Goal: Communication & Community: Participate in discussion

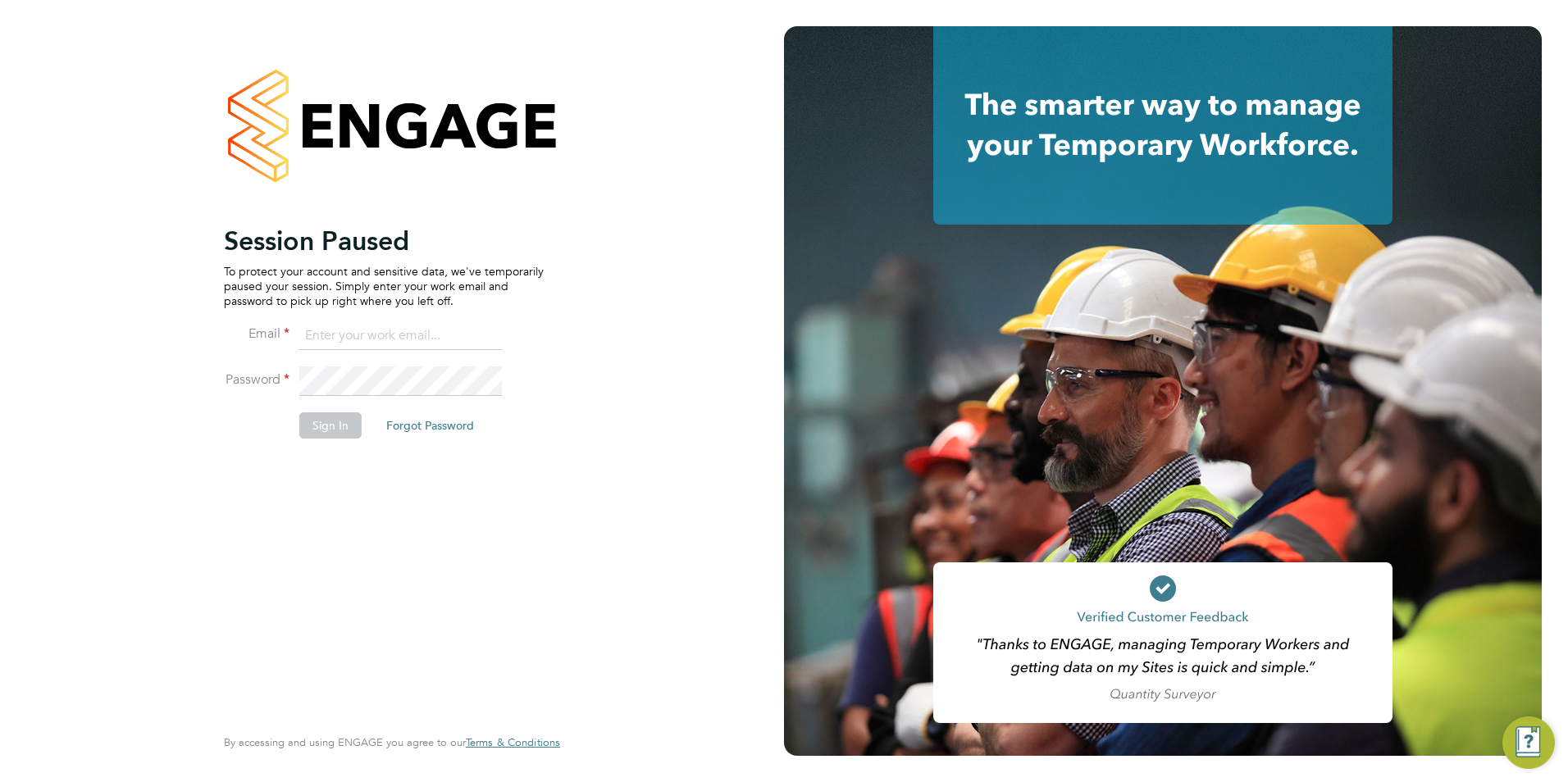
type input "emma@carbonrecruitment.co.uk"
click at [347, 422] on button "Sign In" at bounding box center [330, 425] width 62 height 26
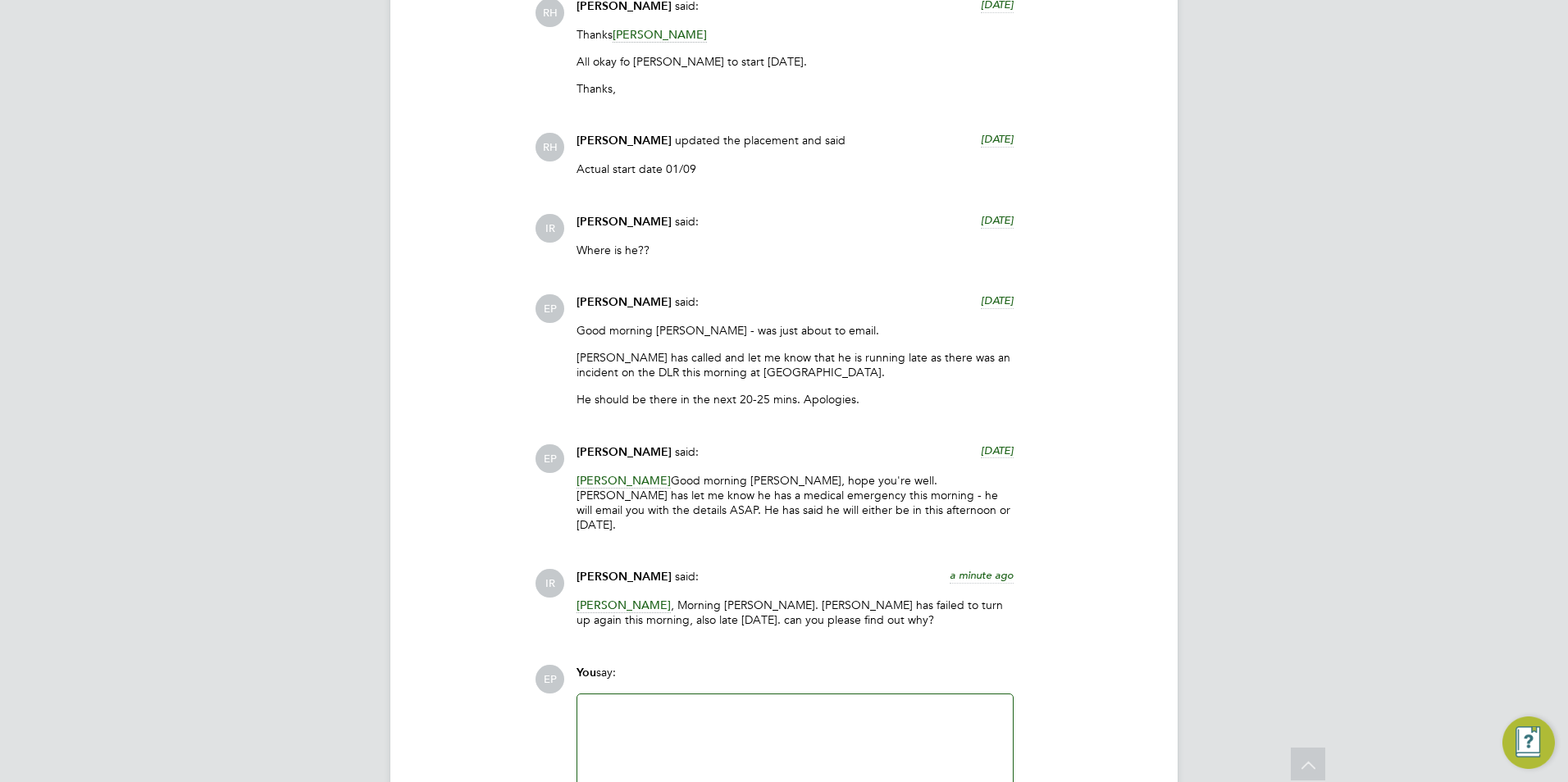
scroll to position [2518, 0]
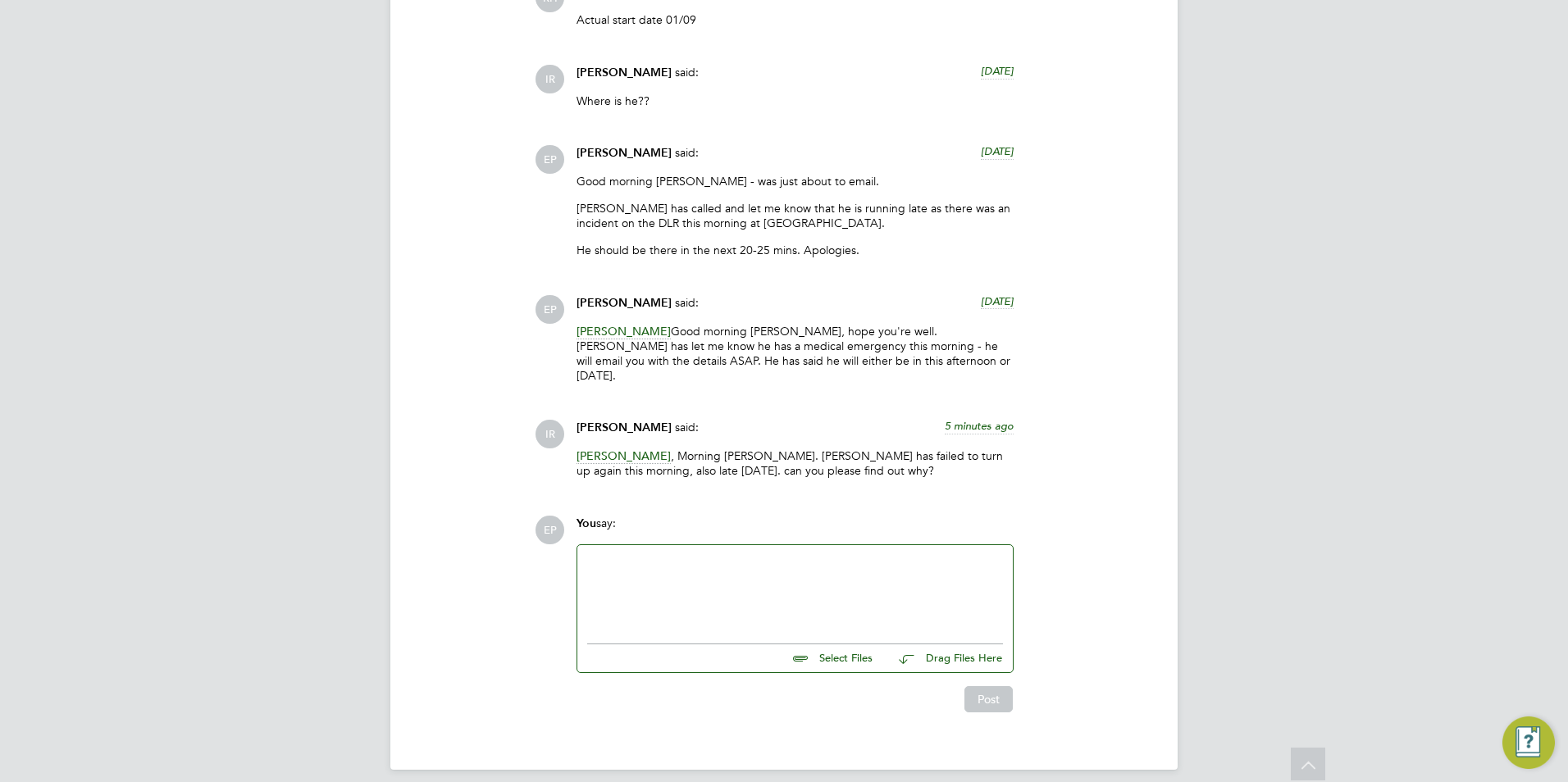
click at [810, 605] on div at bounding box center [794, 590] width 416 height 71
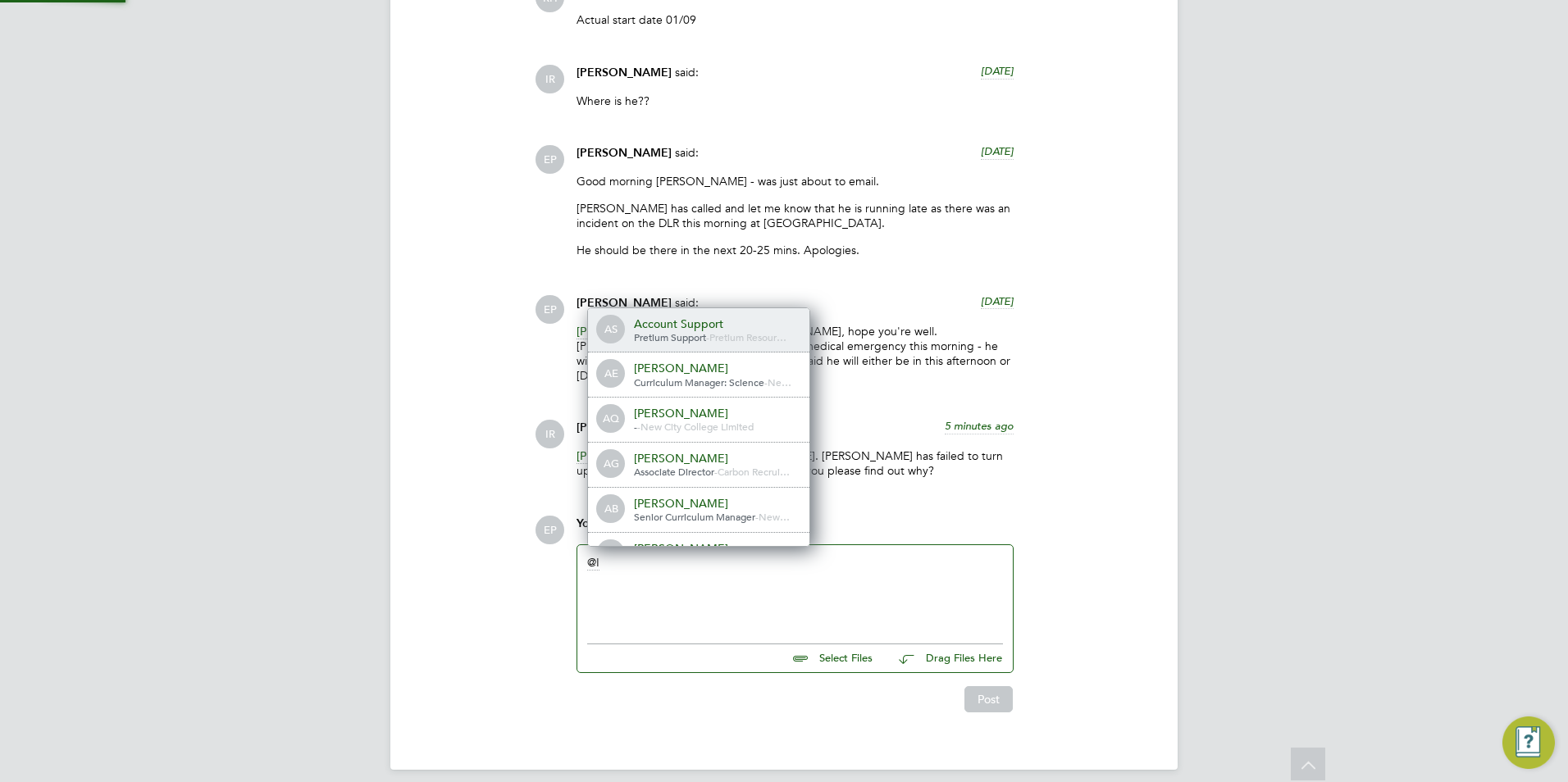
scroll to position [0, 0]
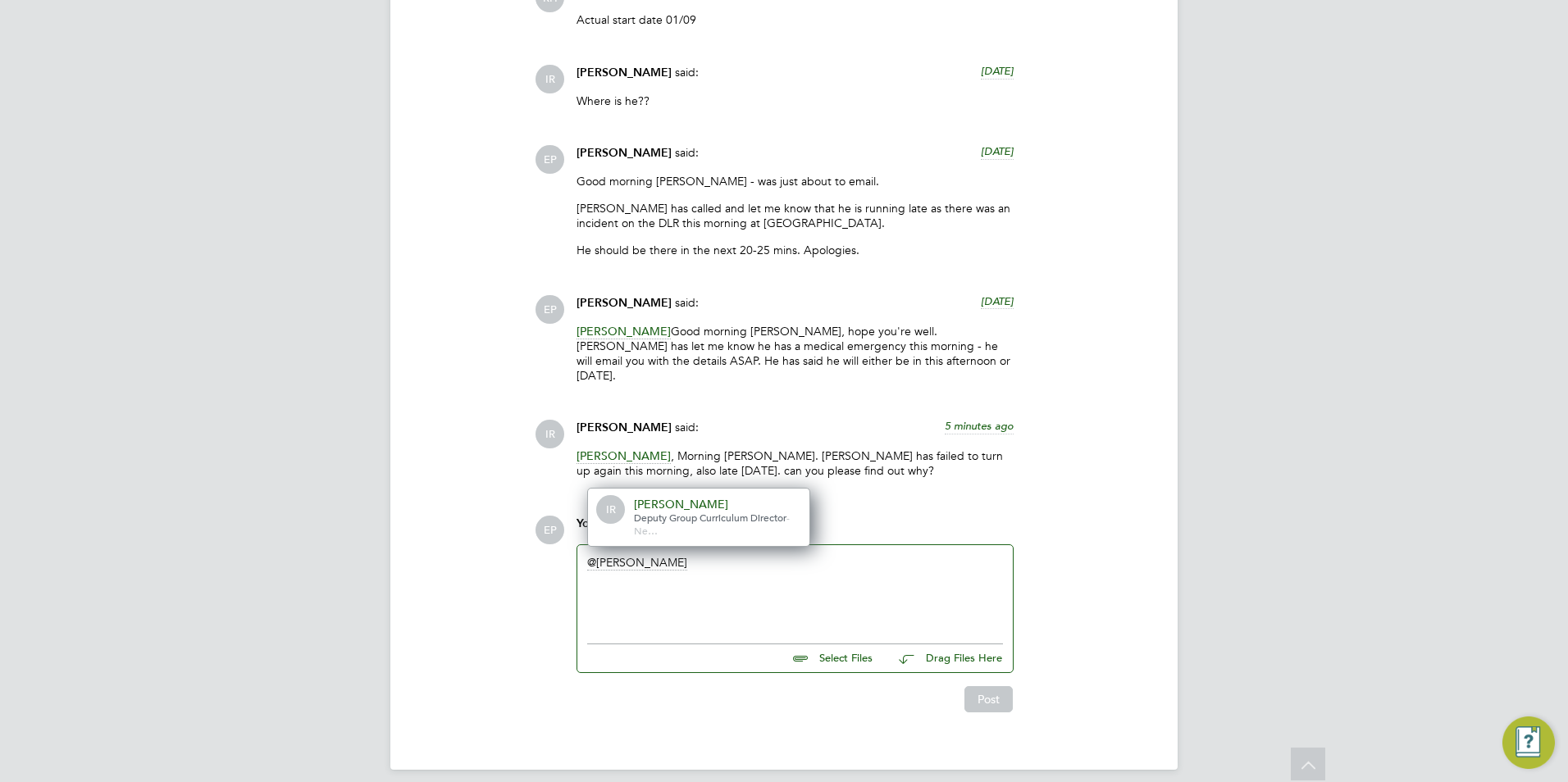
click at [651, 511] on span "Deputy Group Curriculum Director" at bounding box center [710, 517] width 152 height 13
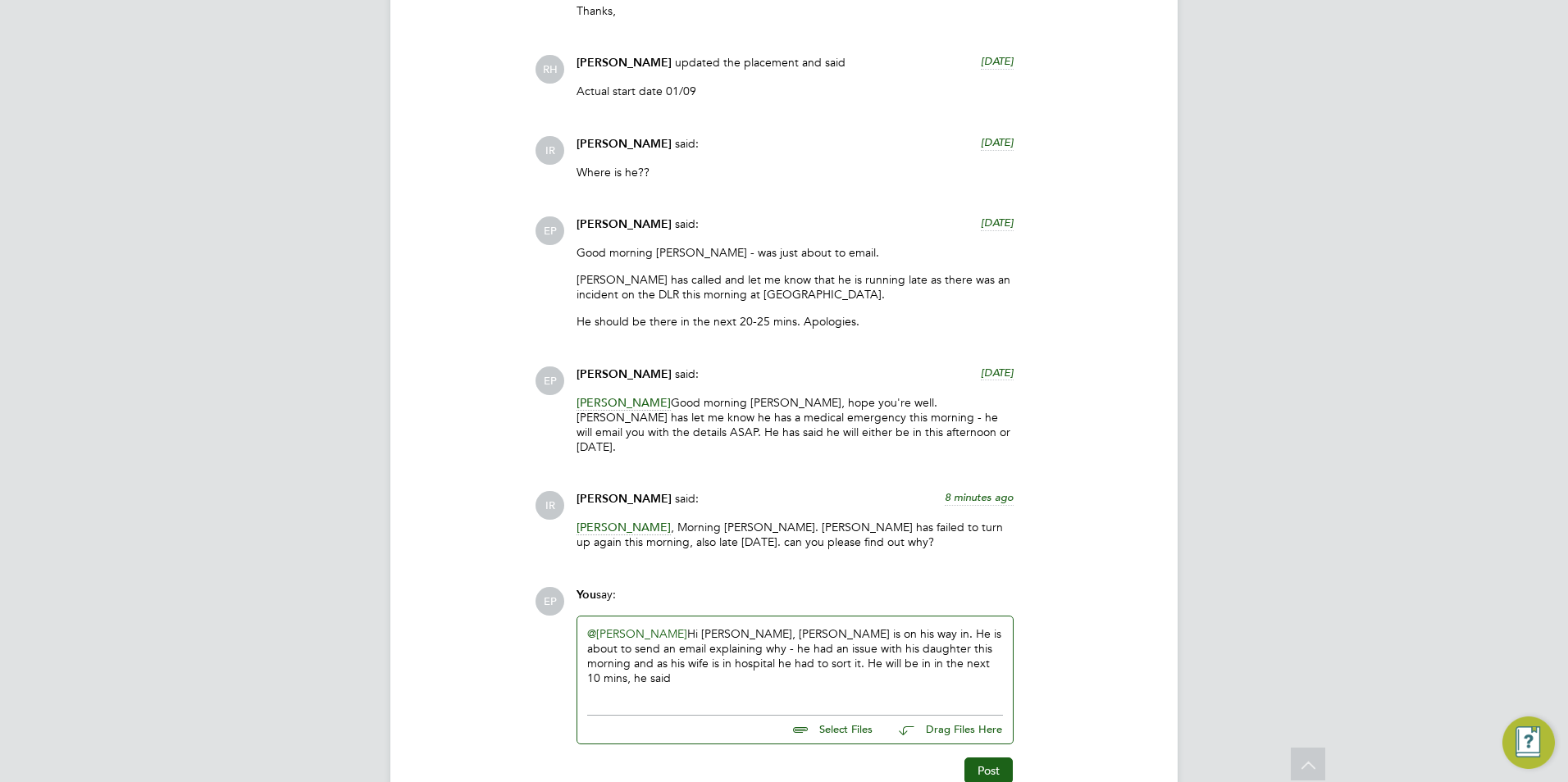
scroll to position [2518, 0]
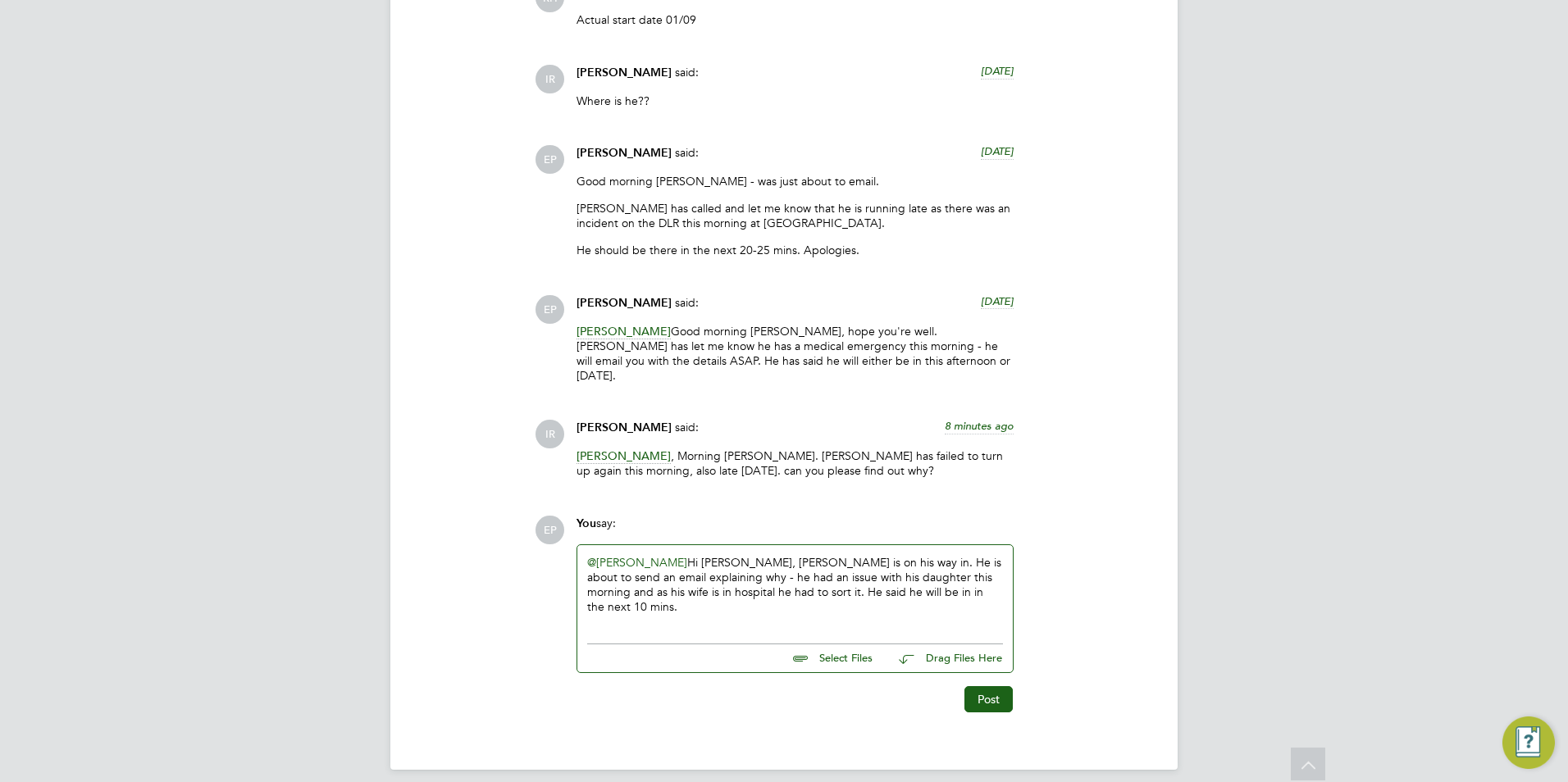
click at [983, 686] on button "Post" at bounding box center [988, 699] width 48 height 26
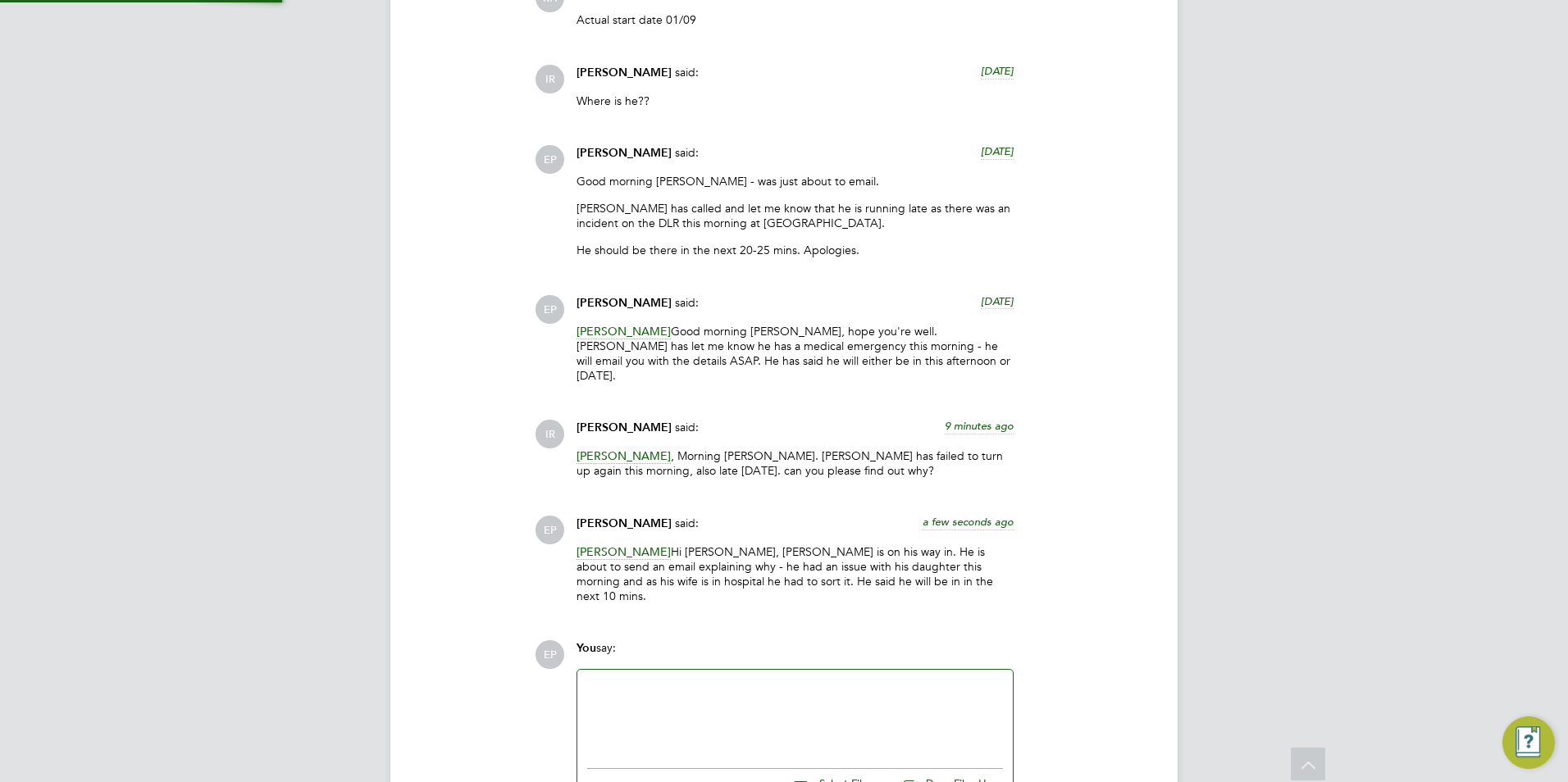
scroll to position [2629, 0]
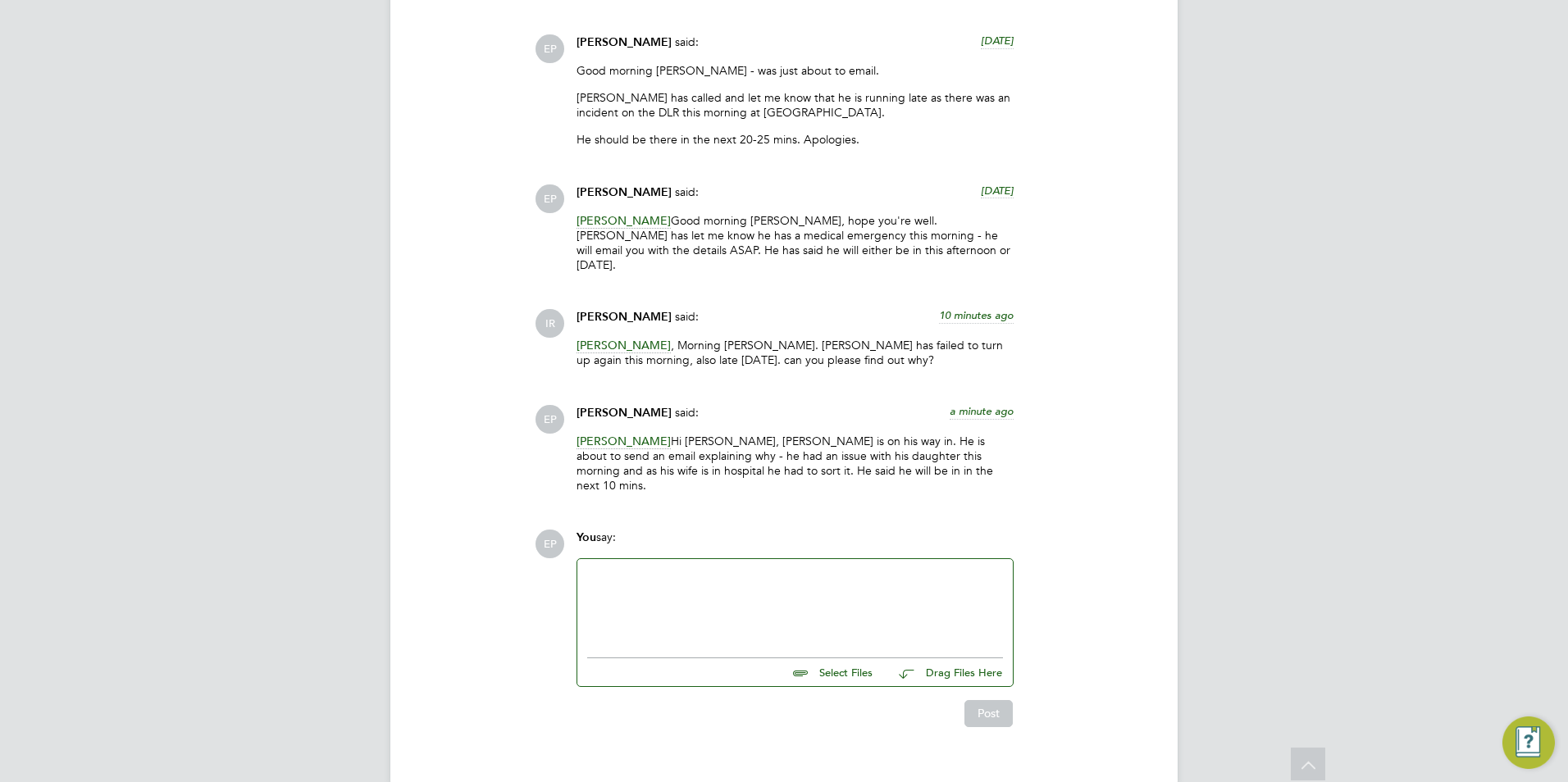
click at [721, 569] on div at bounding box center [794, 604] width 416 height 71
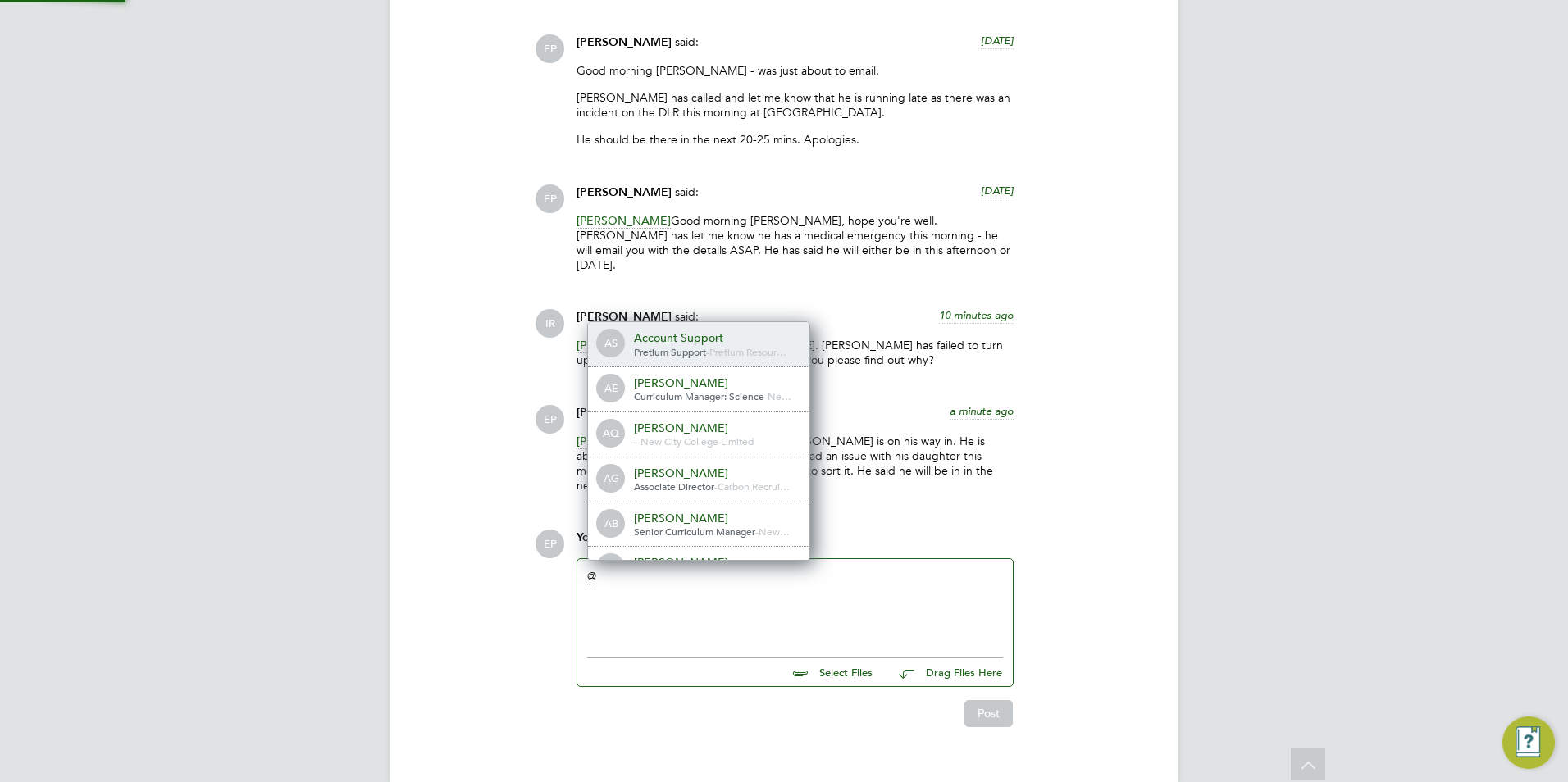
scroll to position [0, 0]
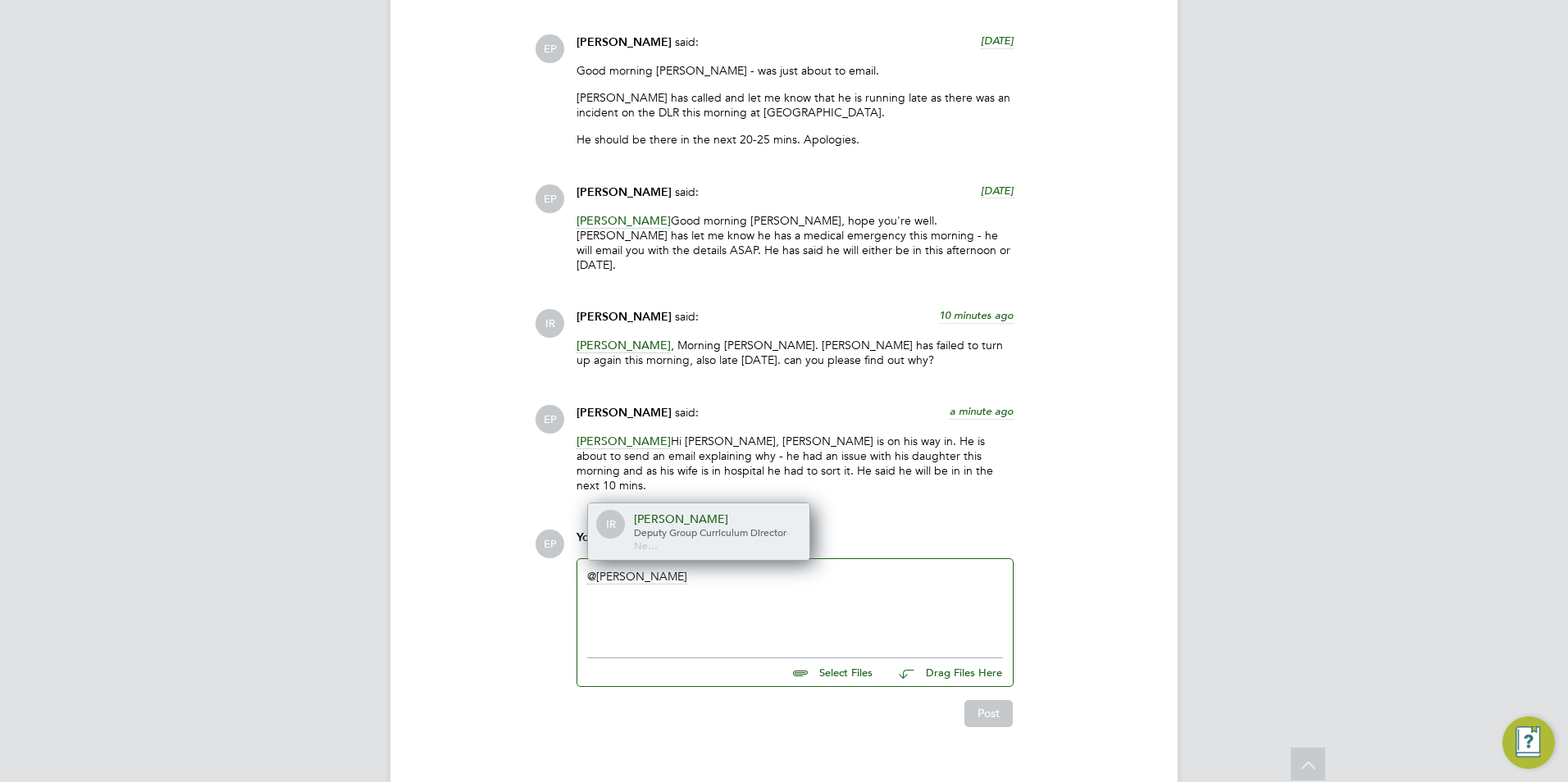
click at [648, 512] on div "[PERSON_NAME]" at bounding box center [715, 519] width 164 height 15
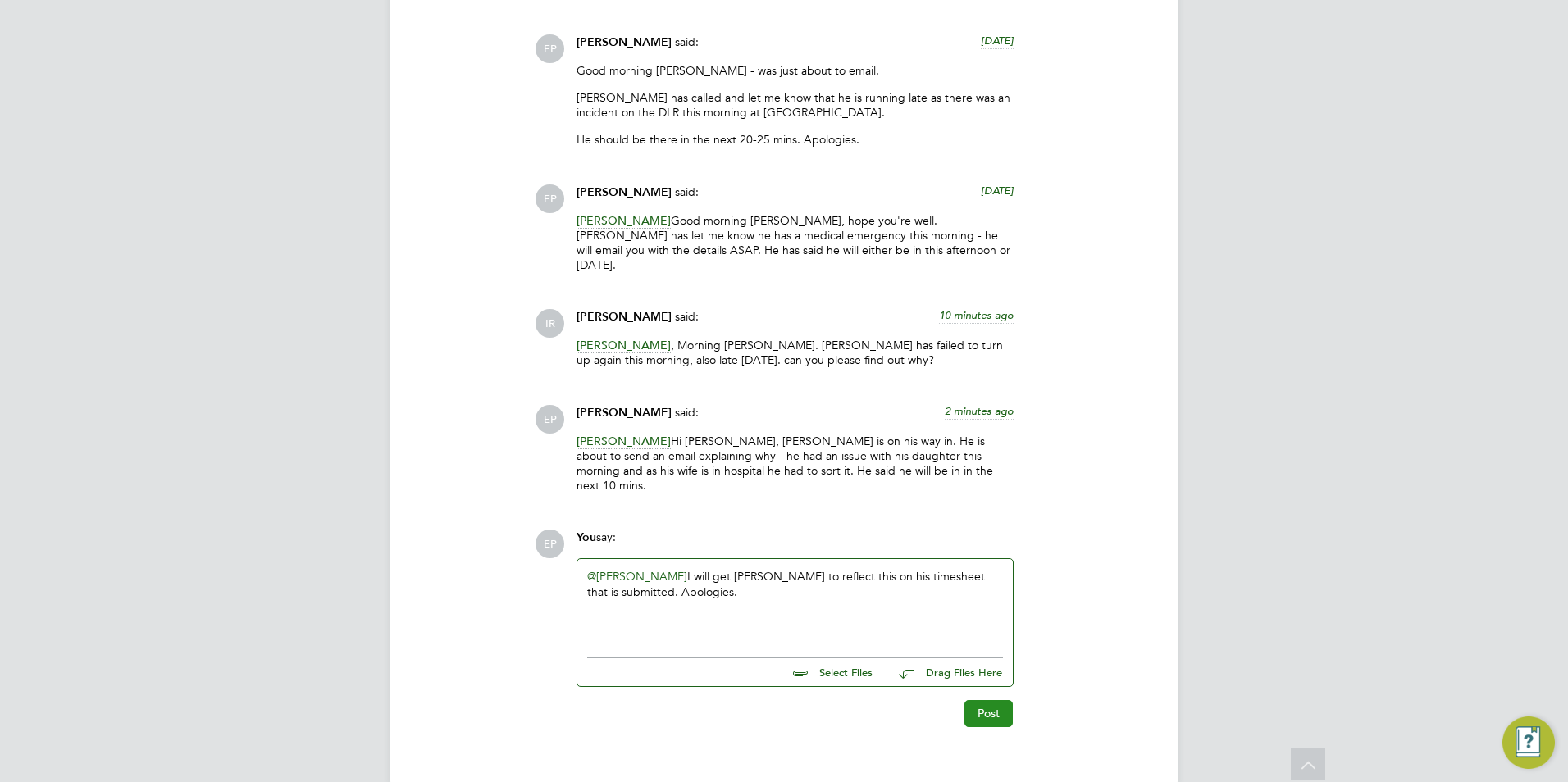
click at [985, 700] on button "Post" at bounding box center [988, 713] width 48 height 26
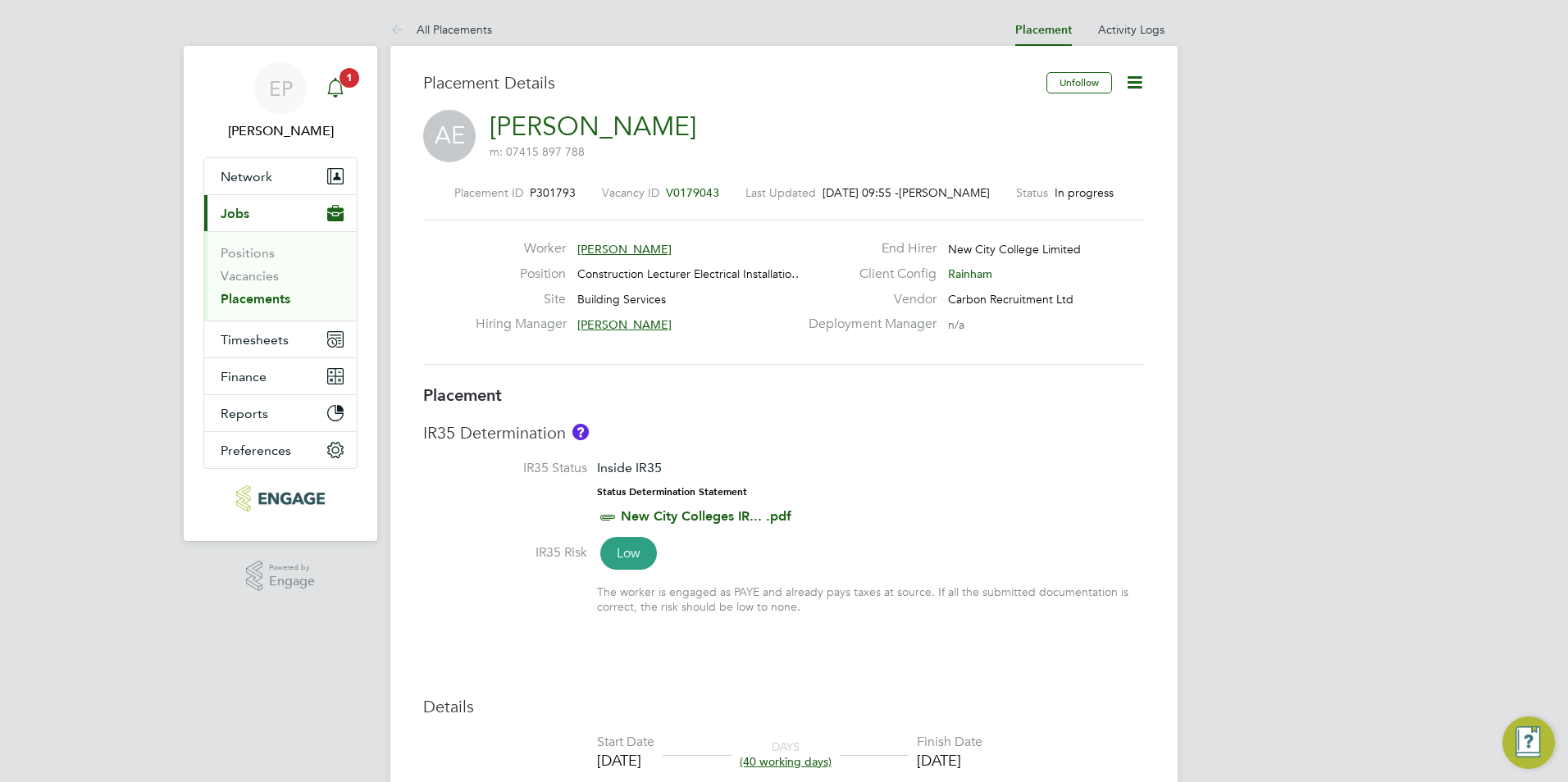
click at [344, 81] on span "1" at bounding box center [349, 78] width 19 height 19
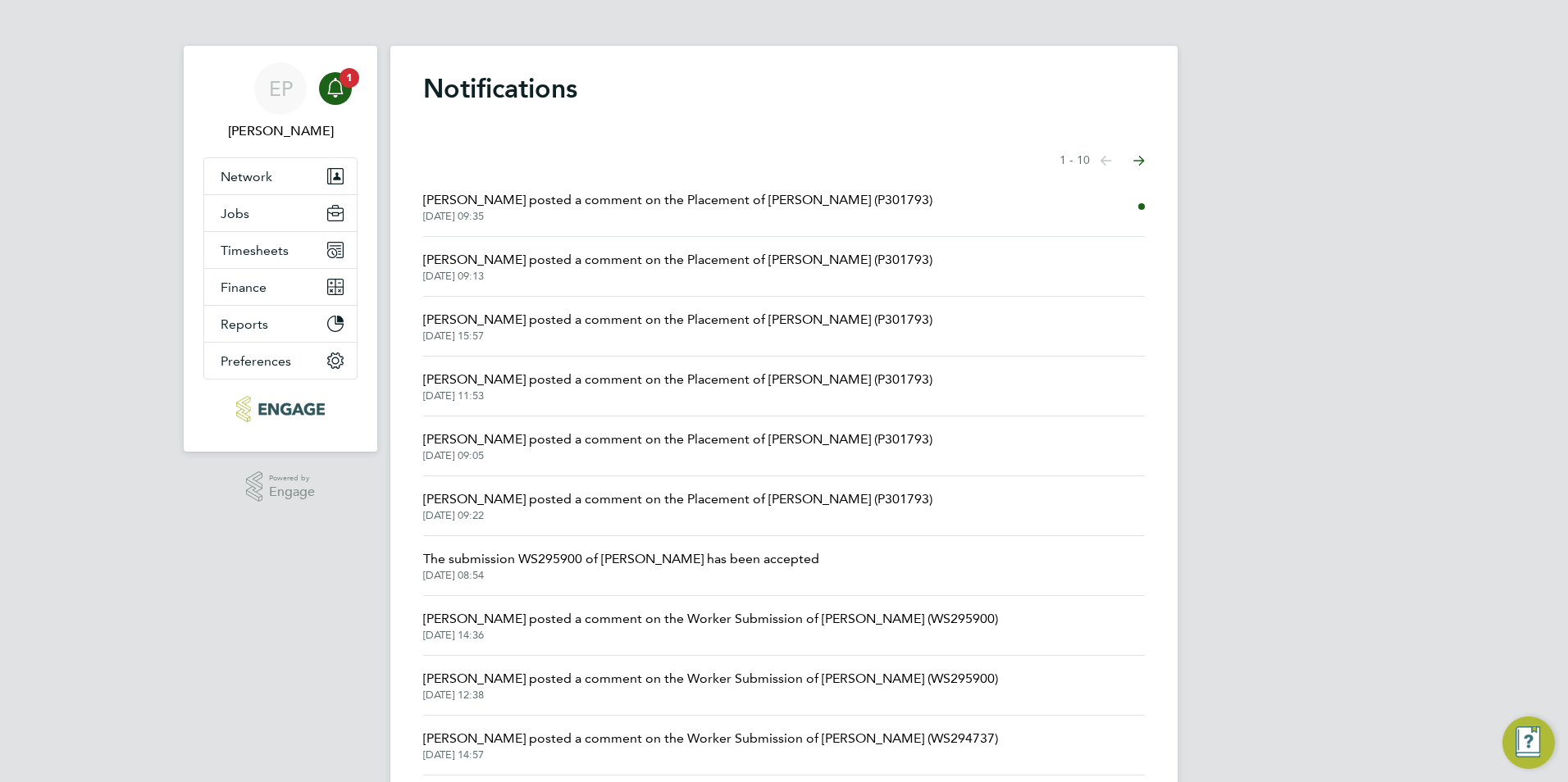
click at [626, 217] on span "[DATE] 09:35" at bounding box center [677, 216] width 509 height 13
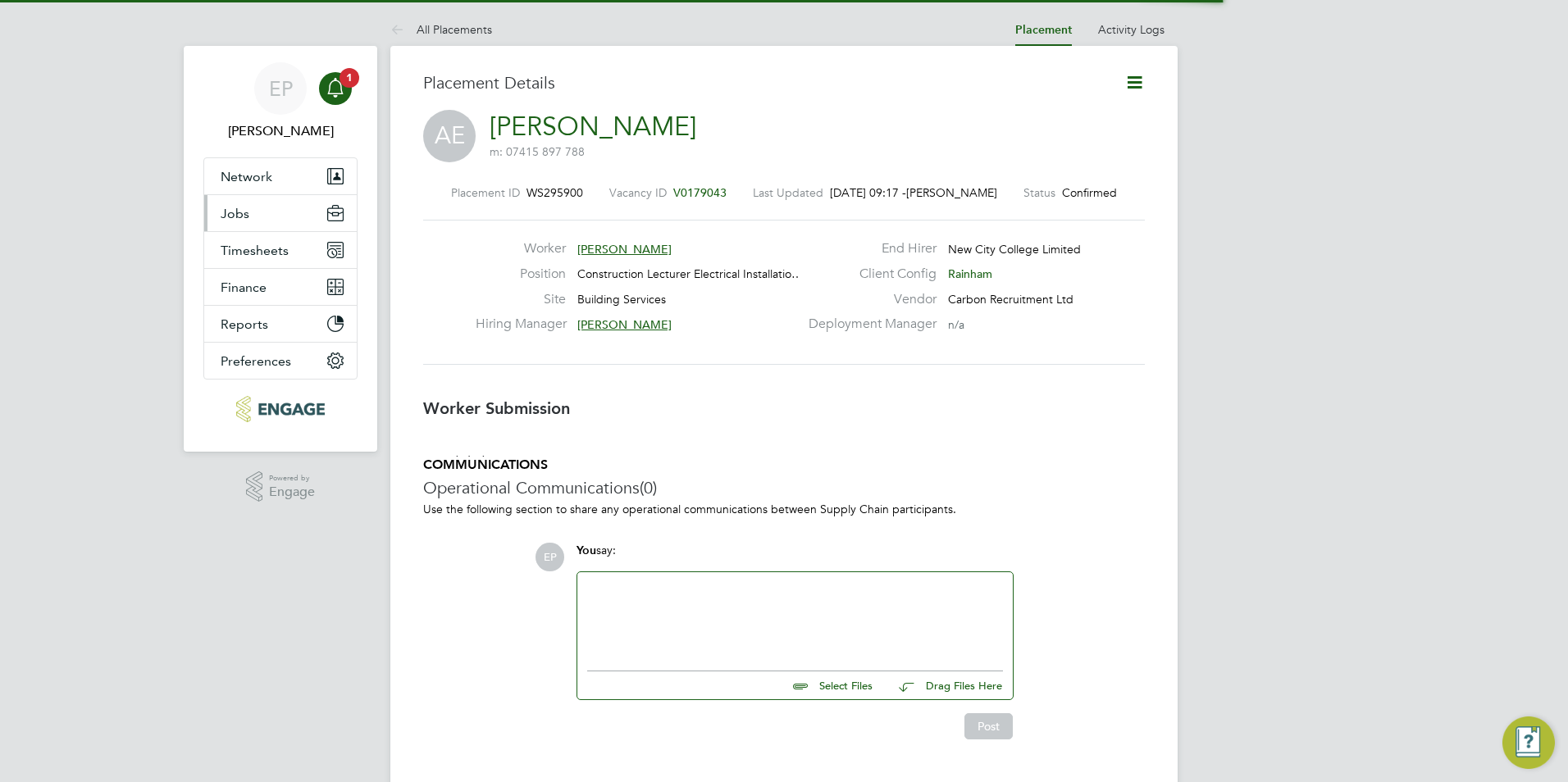
scroll to position [8, 8]
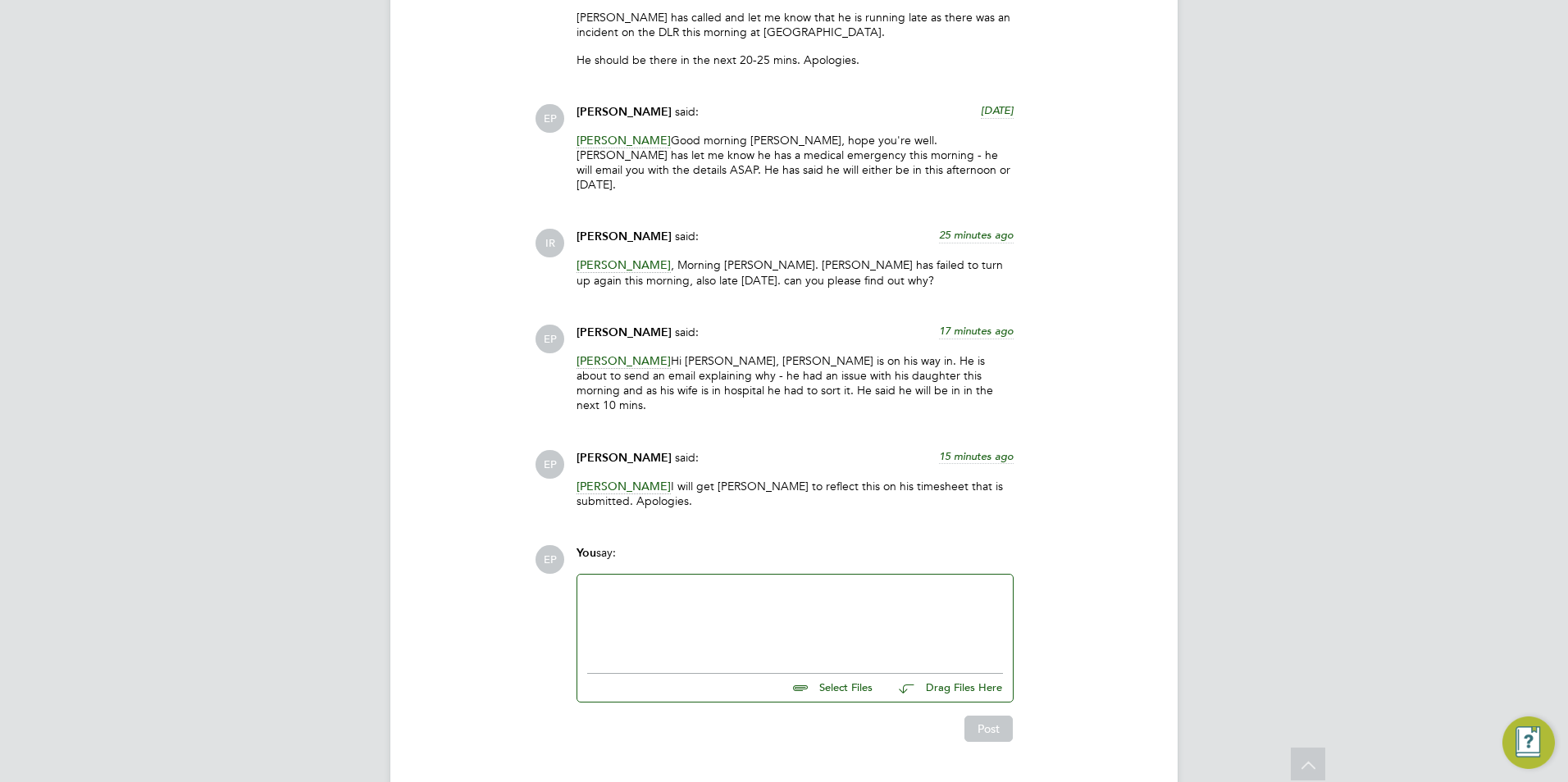
click at [853, 478] on p "[PERSON_NAME] I will get [PERSON_NAME] to reflect this on his timesheet that is…" at bounding box center [794, 493] width 437 height 30
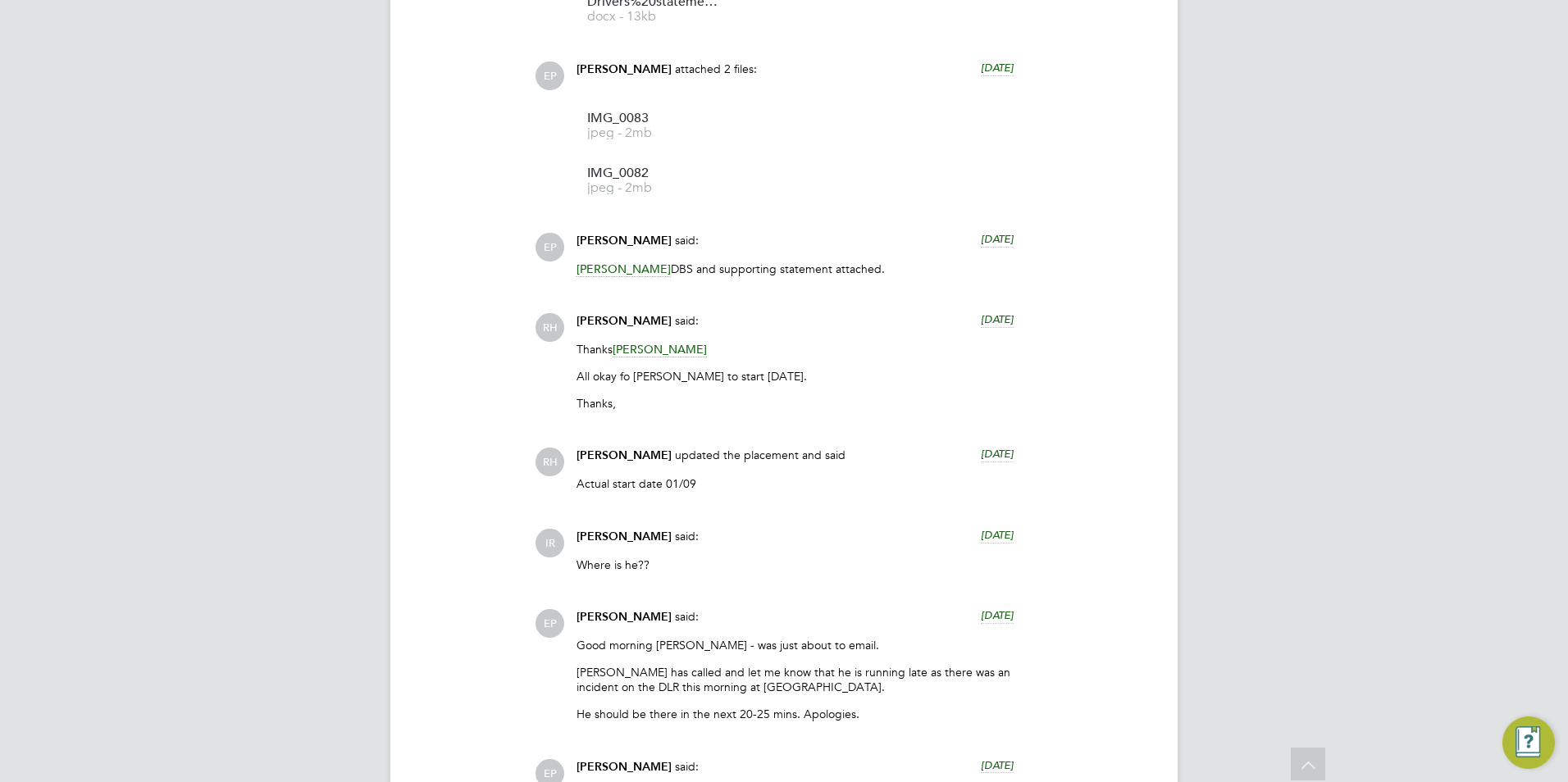
scroll to position [2295, 0]
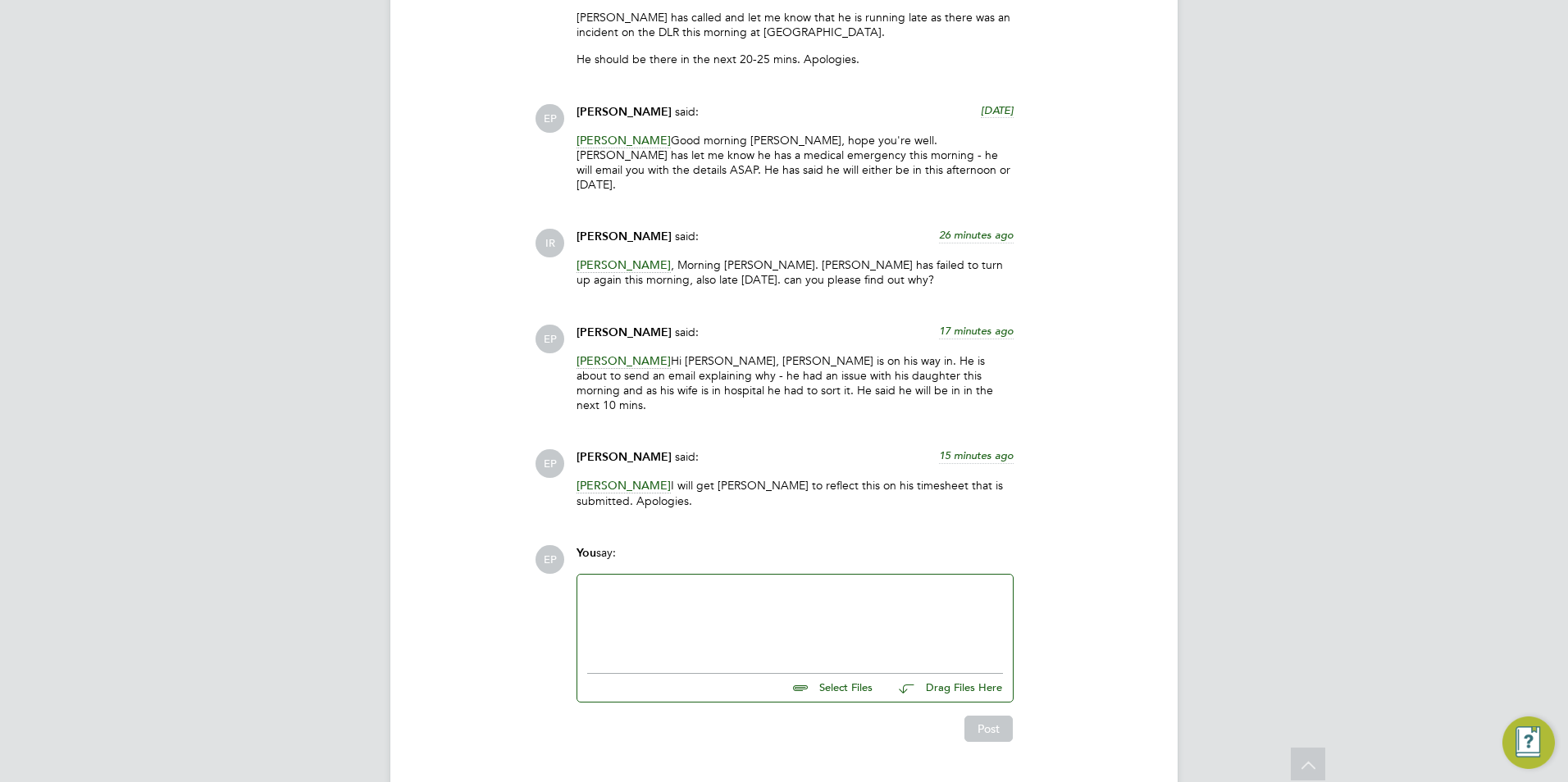
click at [835, 584] on div at bounding box center [794, 619] width 416 height 71
click at [729, 584] on div at bounding box center [794, 619] width 416 height 71
click at [634, 584] on div at bounding box center [794, 619] width 416 height 71
click at [896, 478] on p "[PERSON_NAME] I will get [PERSON_NAME] to reflect this on his timesheet that is…" at bounding box center [794, 492] width 437 height 30
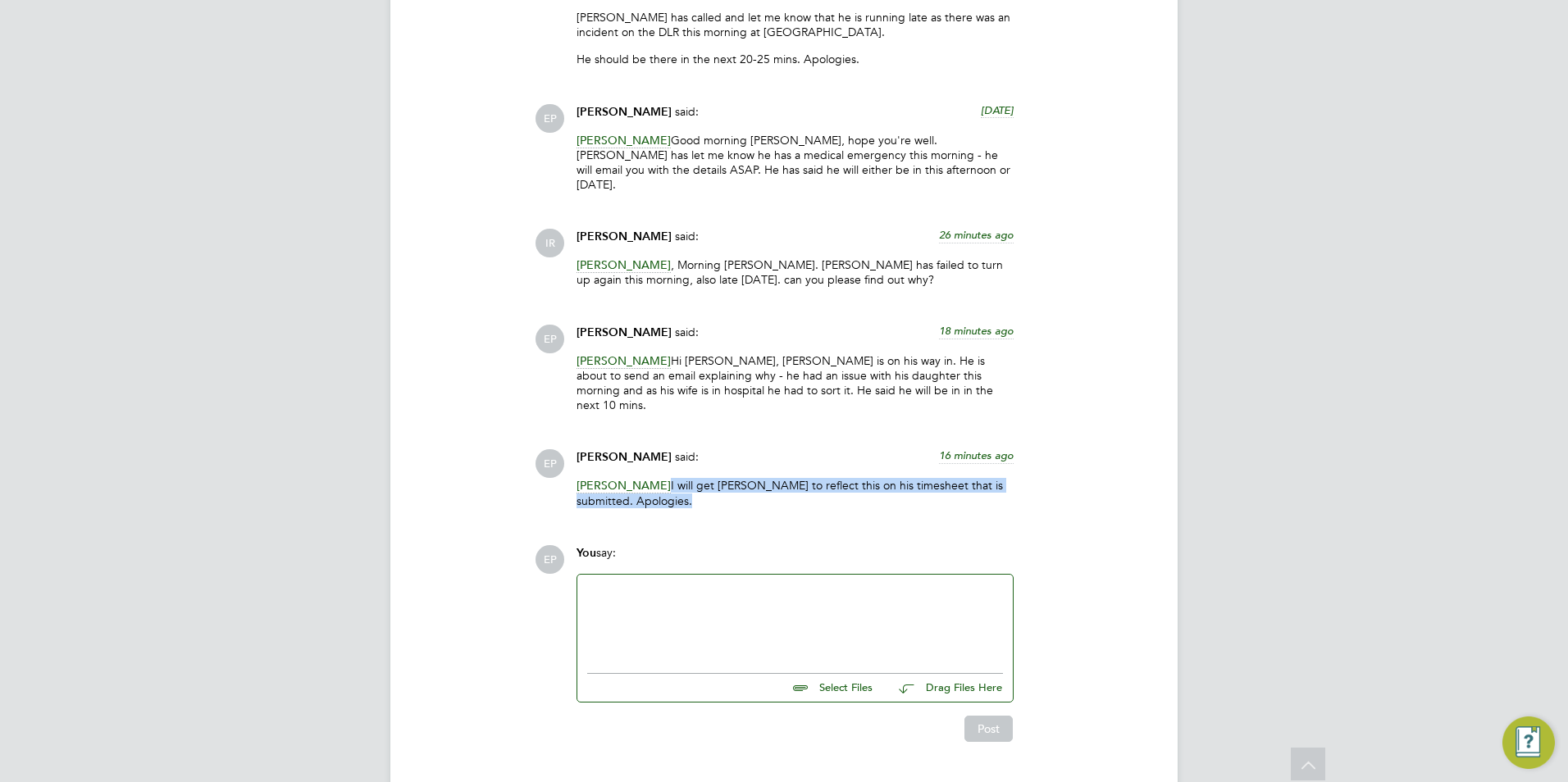
click at [896, 478] on p "[PERSON_NAME] I will get [PERSON_NAME] to reflect this on his timesheet that is…" at bounding box center [794, 492] width 437 height 30
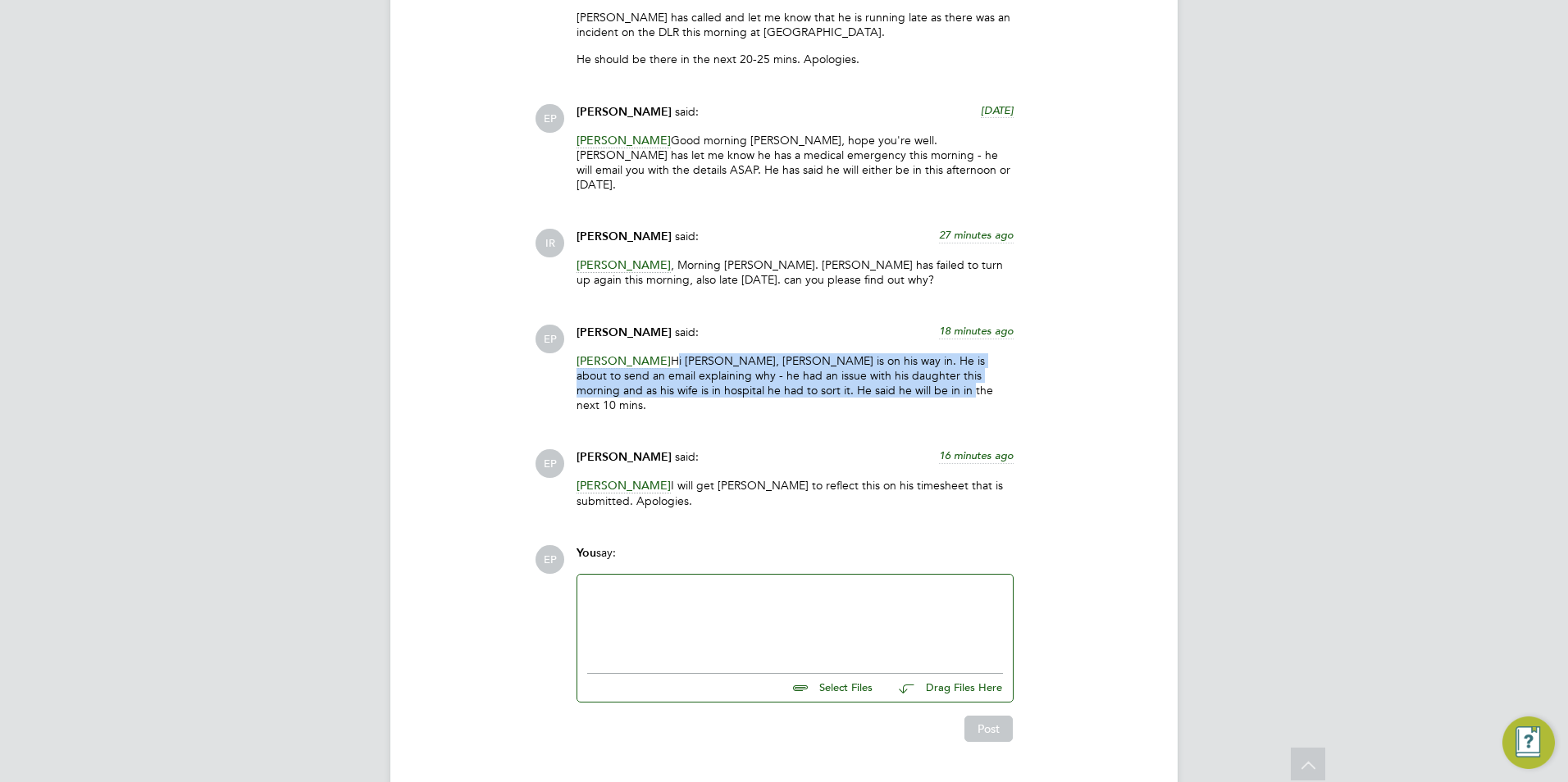
drag, startPoint x: 760, startPoint y: 371, endPoint x: 620, endPoint y: 352, distance: 141.3
click at [620, 353] on p "Ian Rist Hi Ian, Andre is on his way in. He is about to send an email explainin…" at bounding box center [794, 383] width 437 height 59
drag, startPoint x: 620, startPoint y: 352, endPoint x: 729, endPoint y: 370, distance: 110.5
click at [729, 370] on p "Ian Rist Hi Ian, Andre is on his way in. He is about to send an email explainin…" at bounding box center [794, 383] width 437 height 59
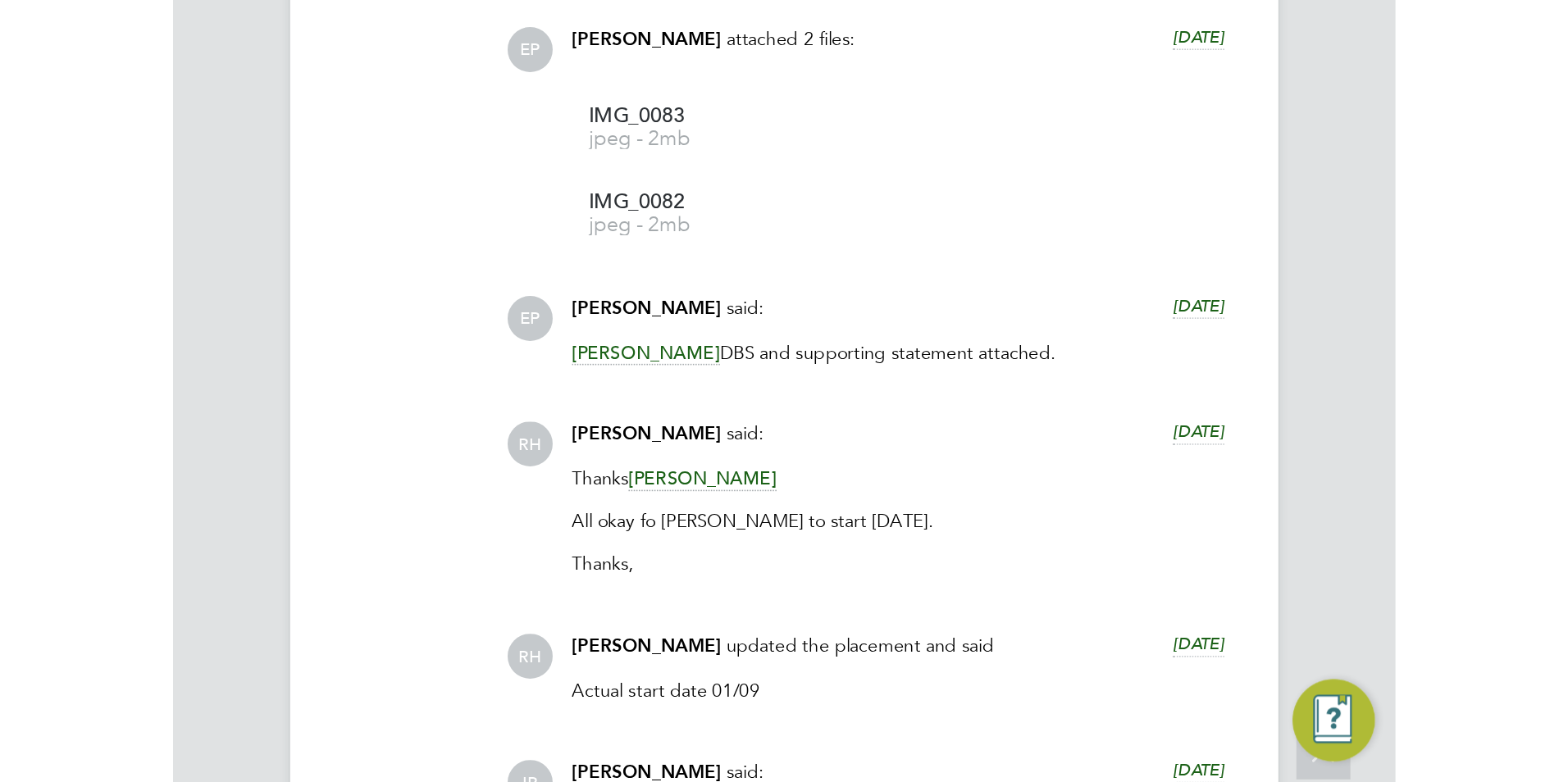
scroll to position [26, 324]
